Goal: Information Seeking & Learning: Find specific page/section

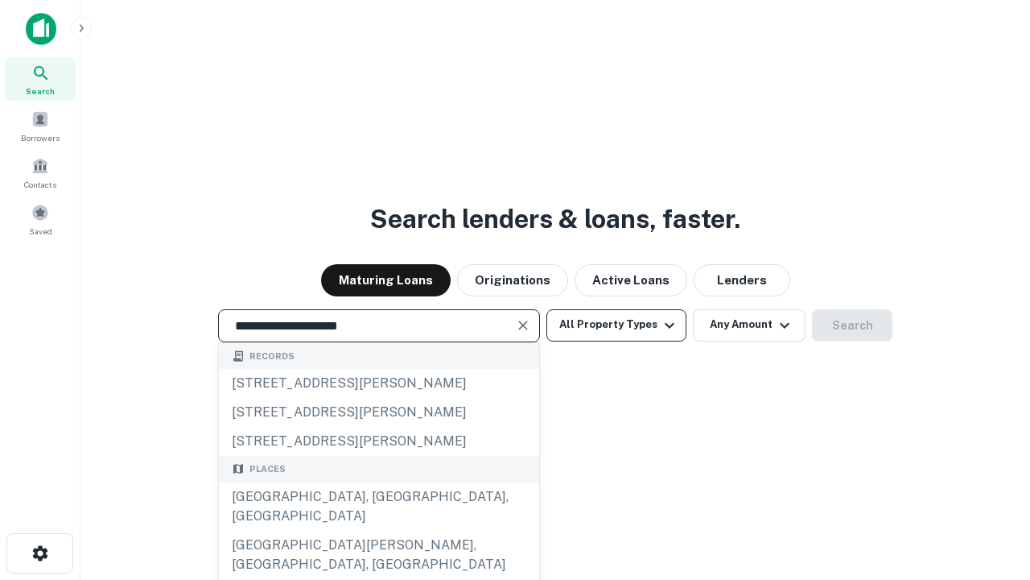
click at [378, 531] on div "[GEOGRAPHIC_DATA], [GEOGRAPHIC_DATA], [GEOGRAPHIC_DATA]" at bounding box center [379, 506] width 320 height 48
click at [617, 324] on button "All Property Types" at bounding box center [617, 325] width 140 height 32
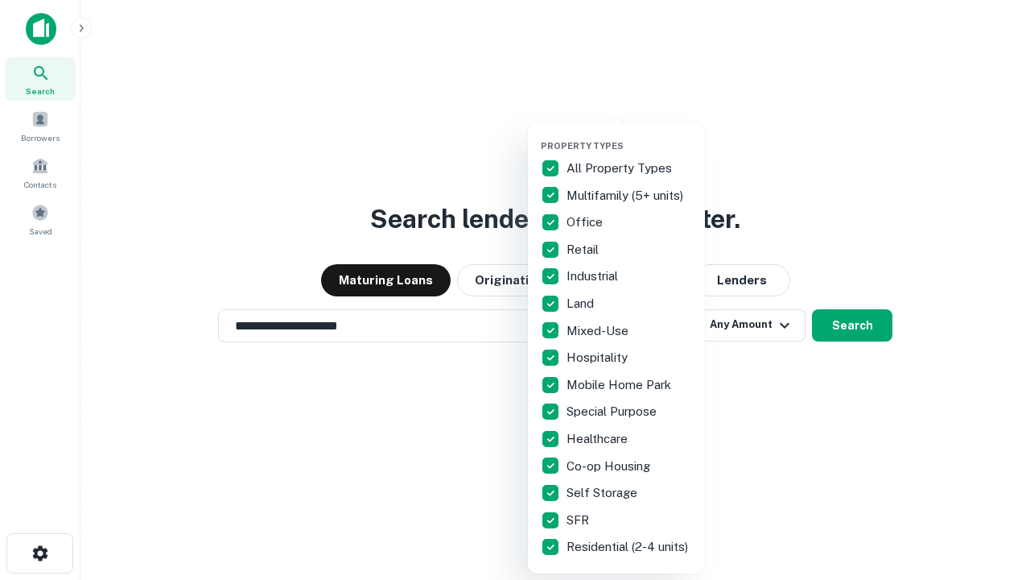
type input "**********"
click at [630, 135] on button "button" at bounding box center [629, 135] width 177 height 1
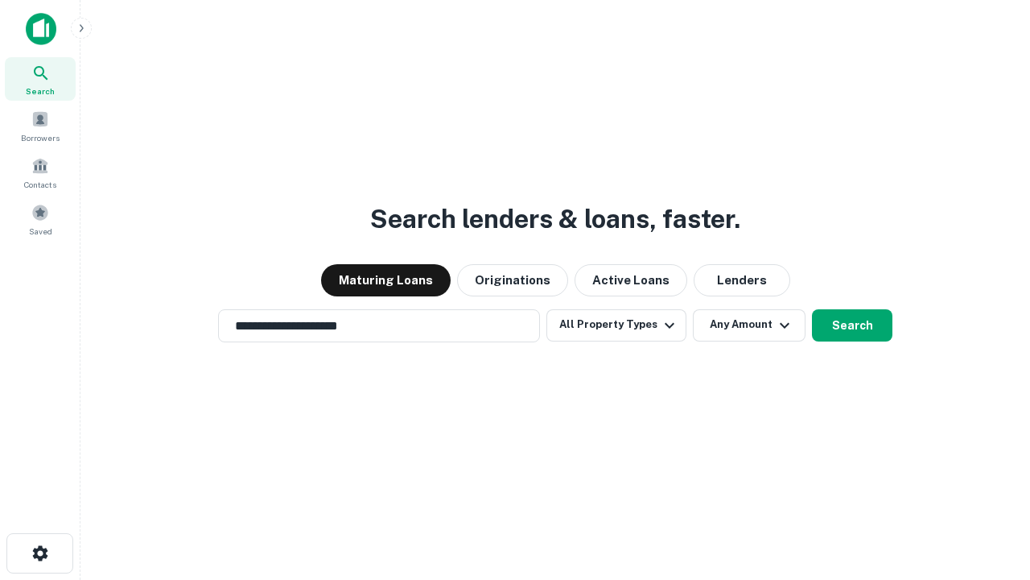
scroll to position [25, 0]
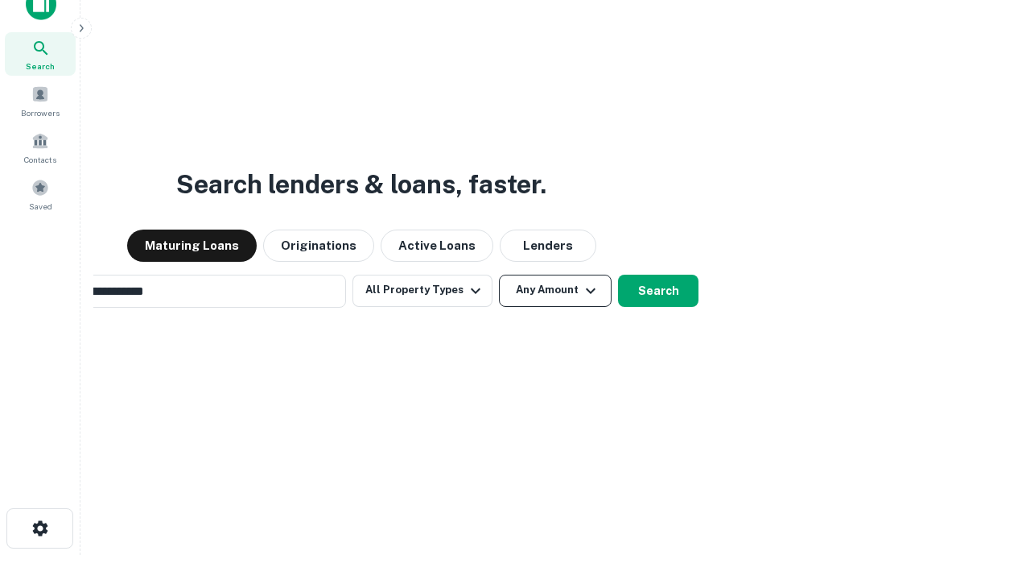
click at [499, 275] on button "Any Amount" at bounding box center [555, 291] width 113 height 32
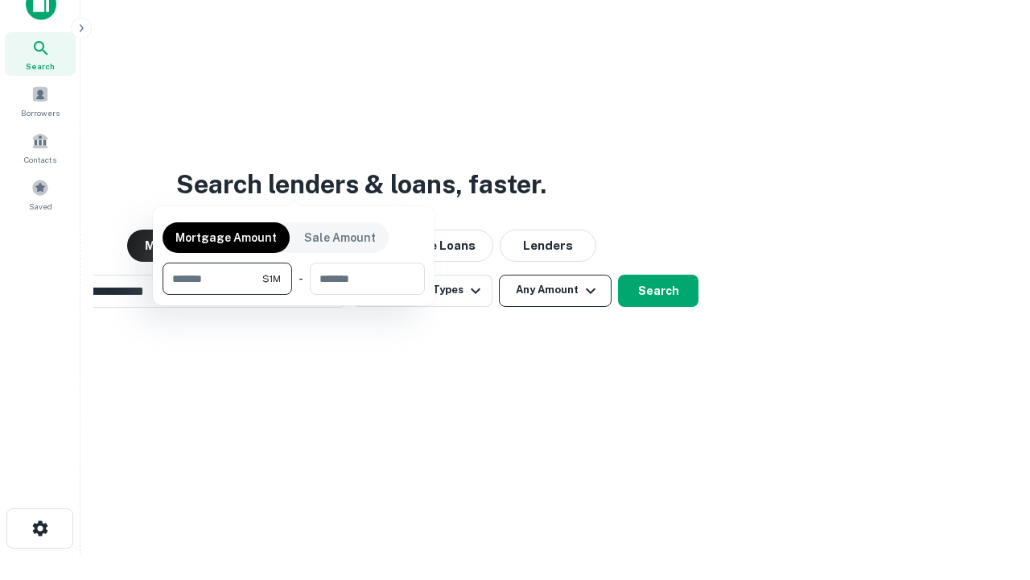
scroll to position [26, 0]
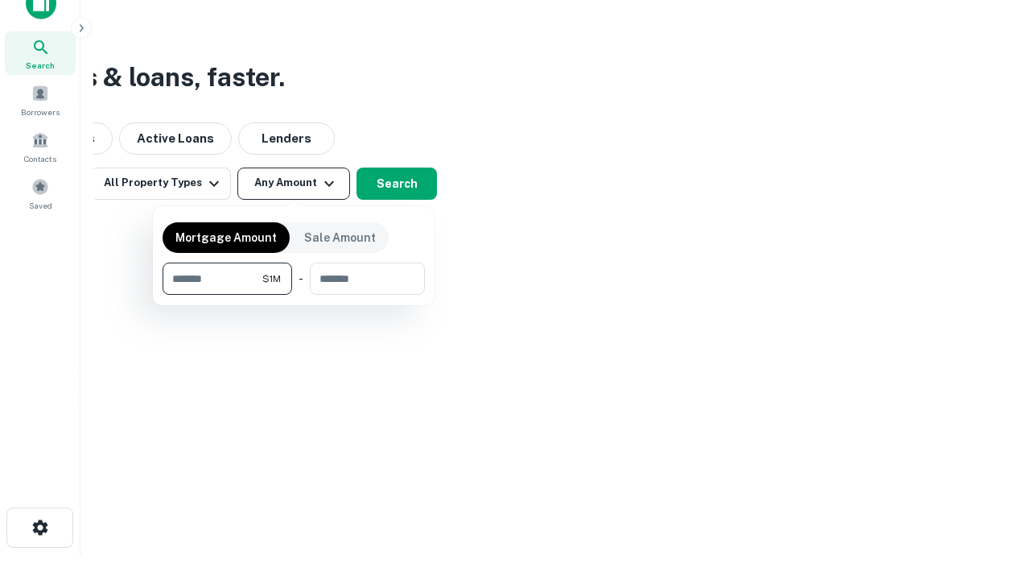
type input "*******"
click at [294, 295] on button "button" at bounding box center [294, 295] width 262 height 1
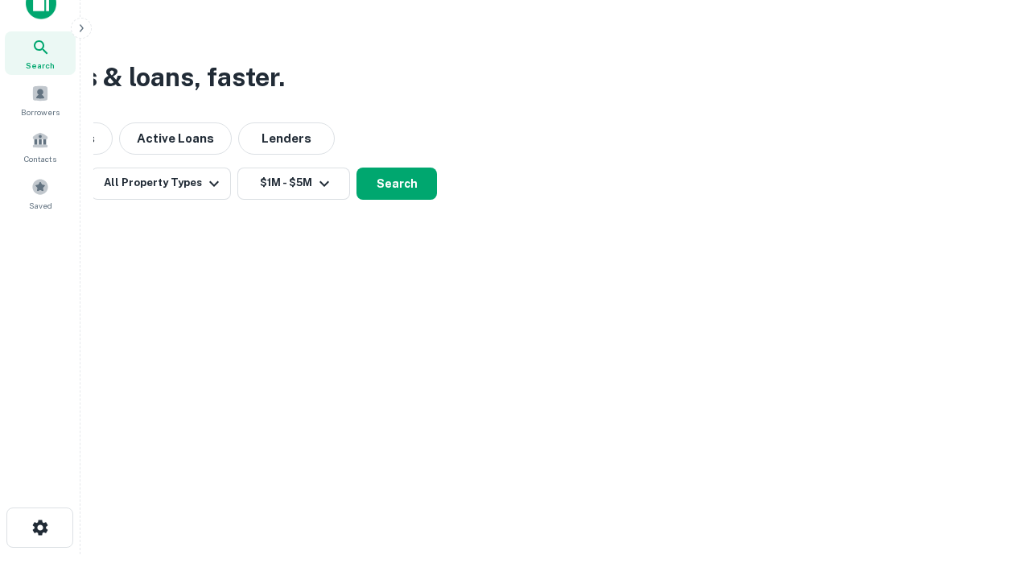
scroll to position [25, 0]
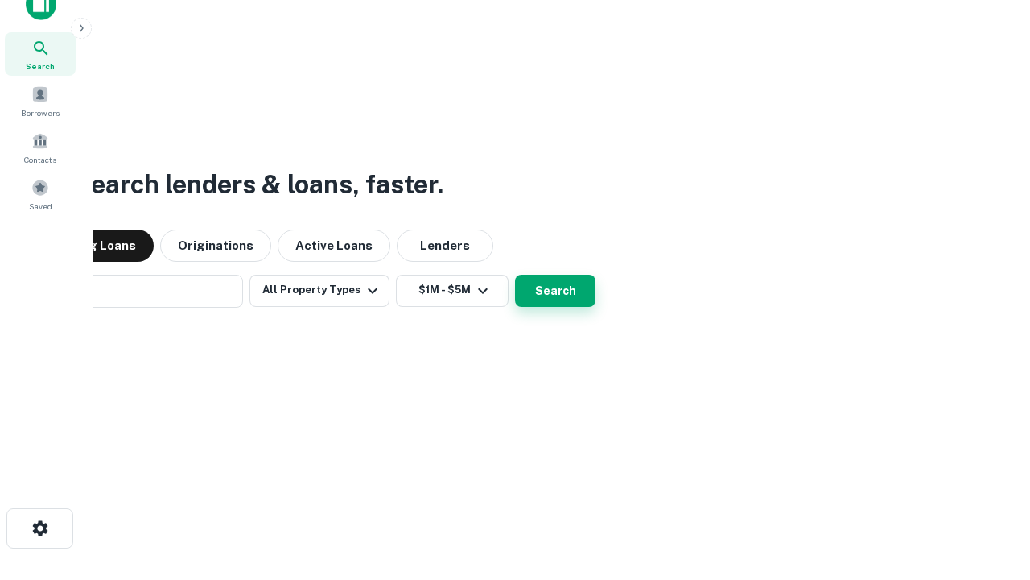
click at [515, 275] on button "Search" at bounding box center [555, 291] width 81 height 32
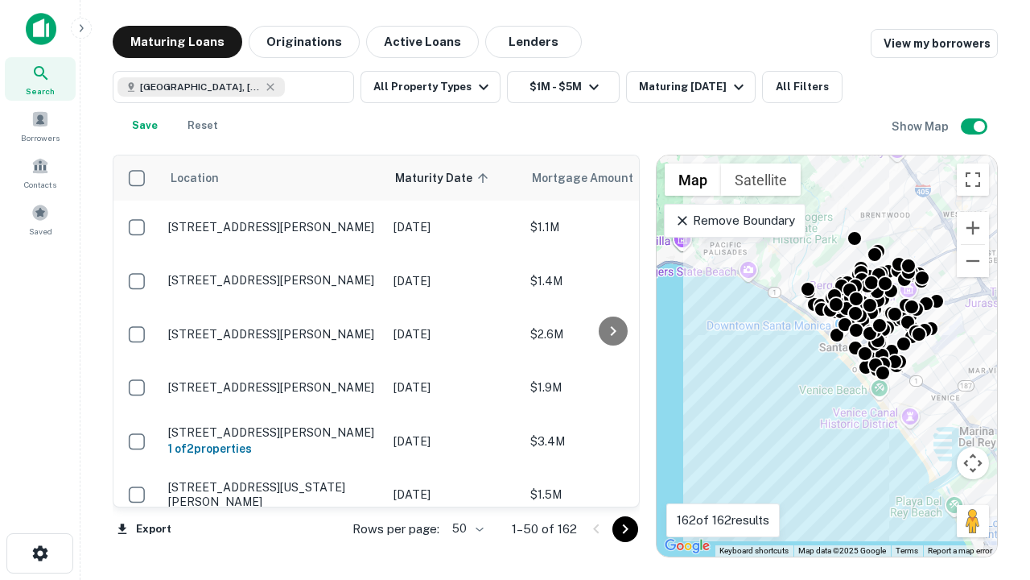
click at [465, 528] on body "Search Borrowers Contacts Saved Maturing Loans Originations Active Loans Lender…" at bounding box center [515, 290] width 1030 height 580
click at [466, 488] on li "25" at bounding box center [466, 487] width 47 height 29
